Goal: Register for event/course

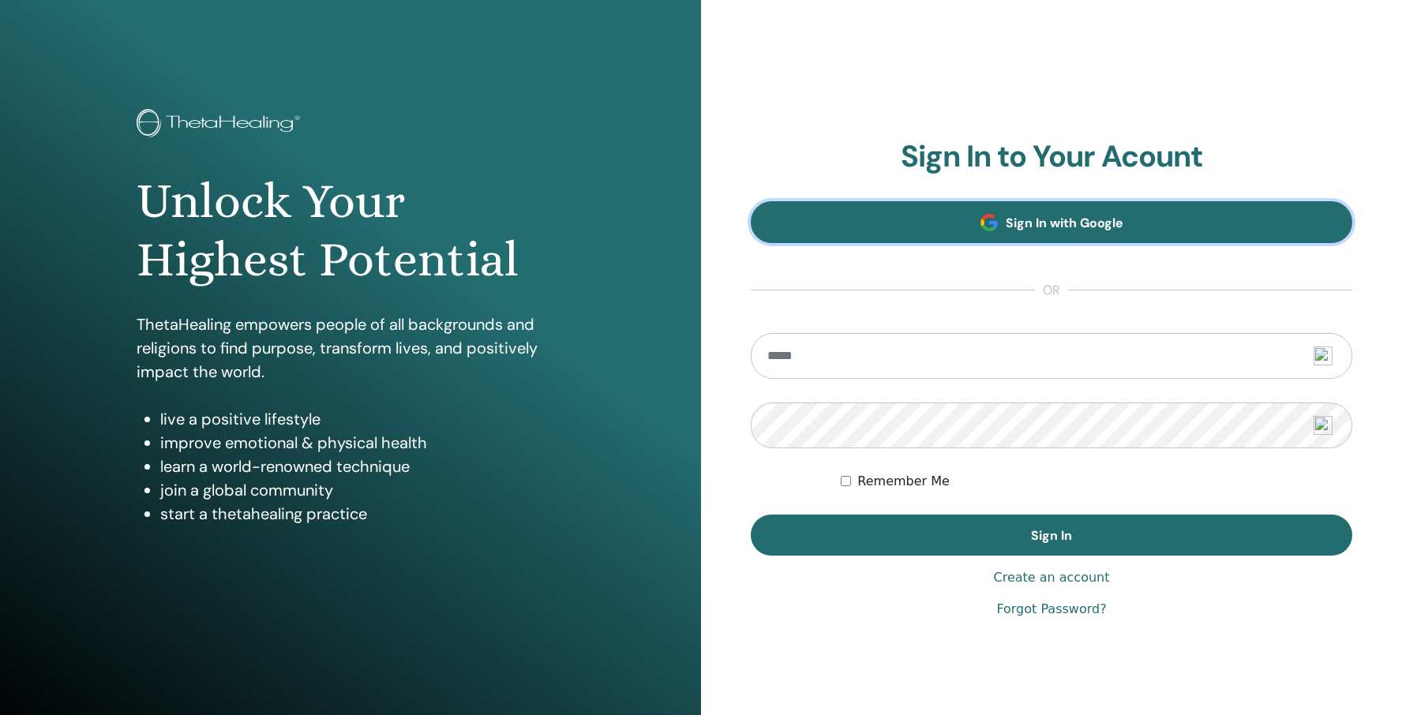
click at [948, 215] on link "Sign In with Google" at bounding box center [1050, 222] width 601 height 42
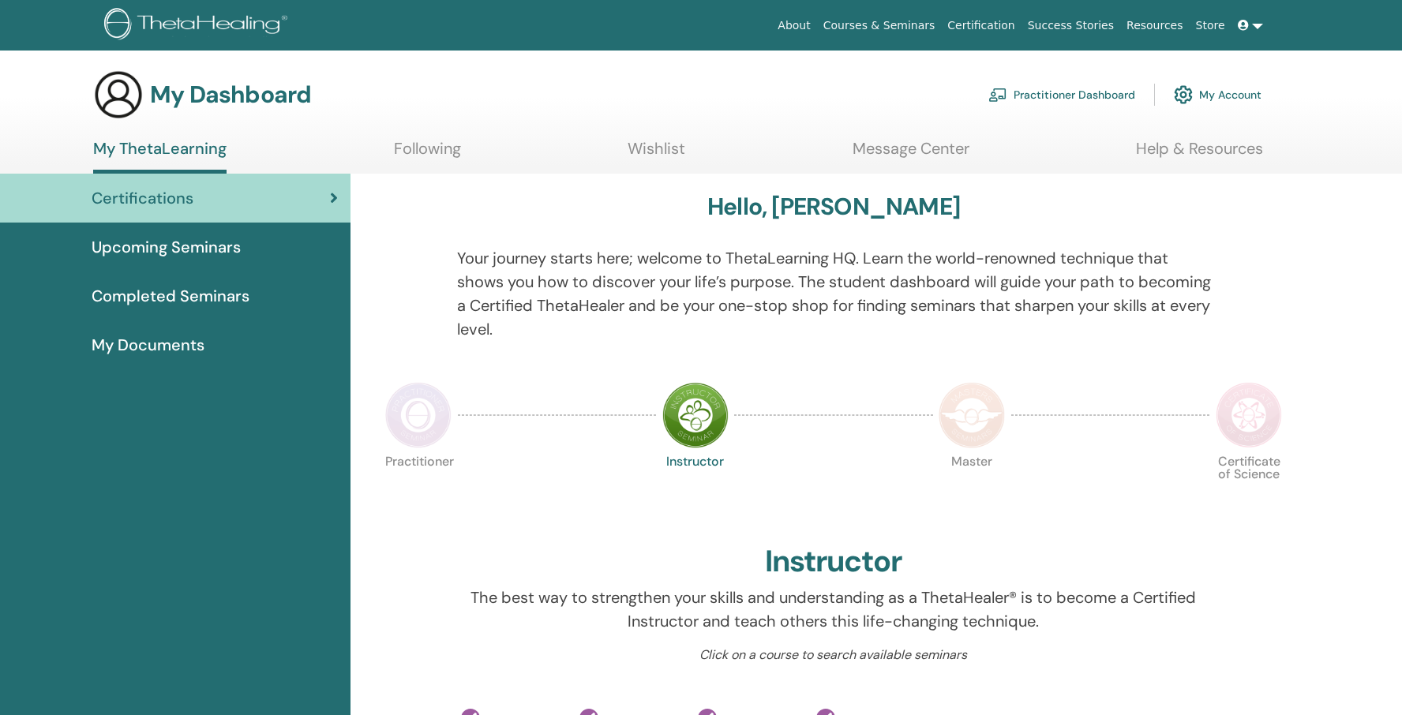
click at [133, 252] on span "Upcoming Seminars" at bounding box center [166, 247] width 149 height 24
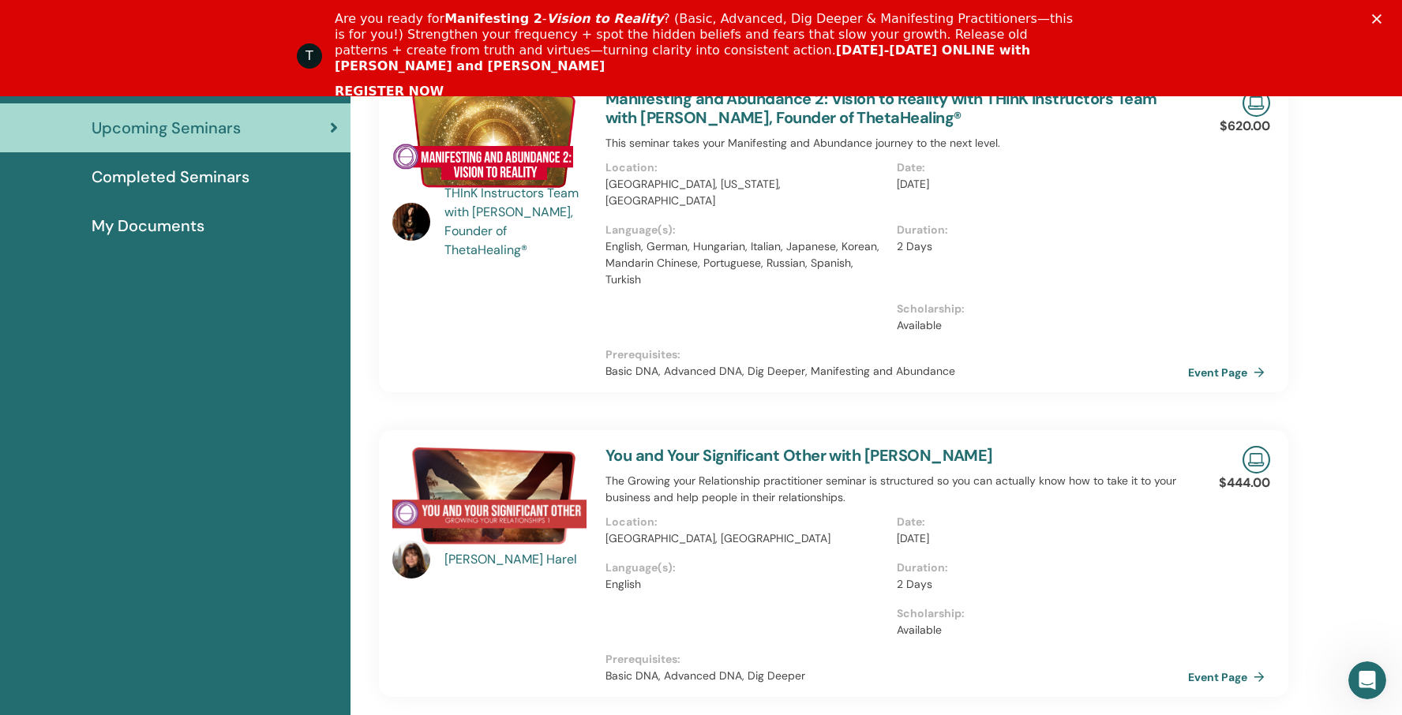
scroll to position [258, 0]
click at [1233, 664] on link "Event Page" at bounding box center [1231, 676] width 83 height 24
